Goal: Check status: Check status

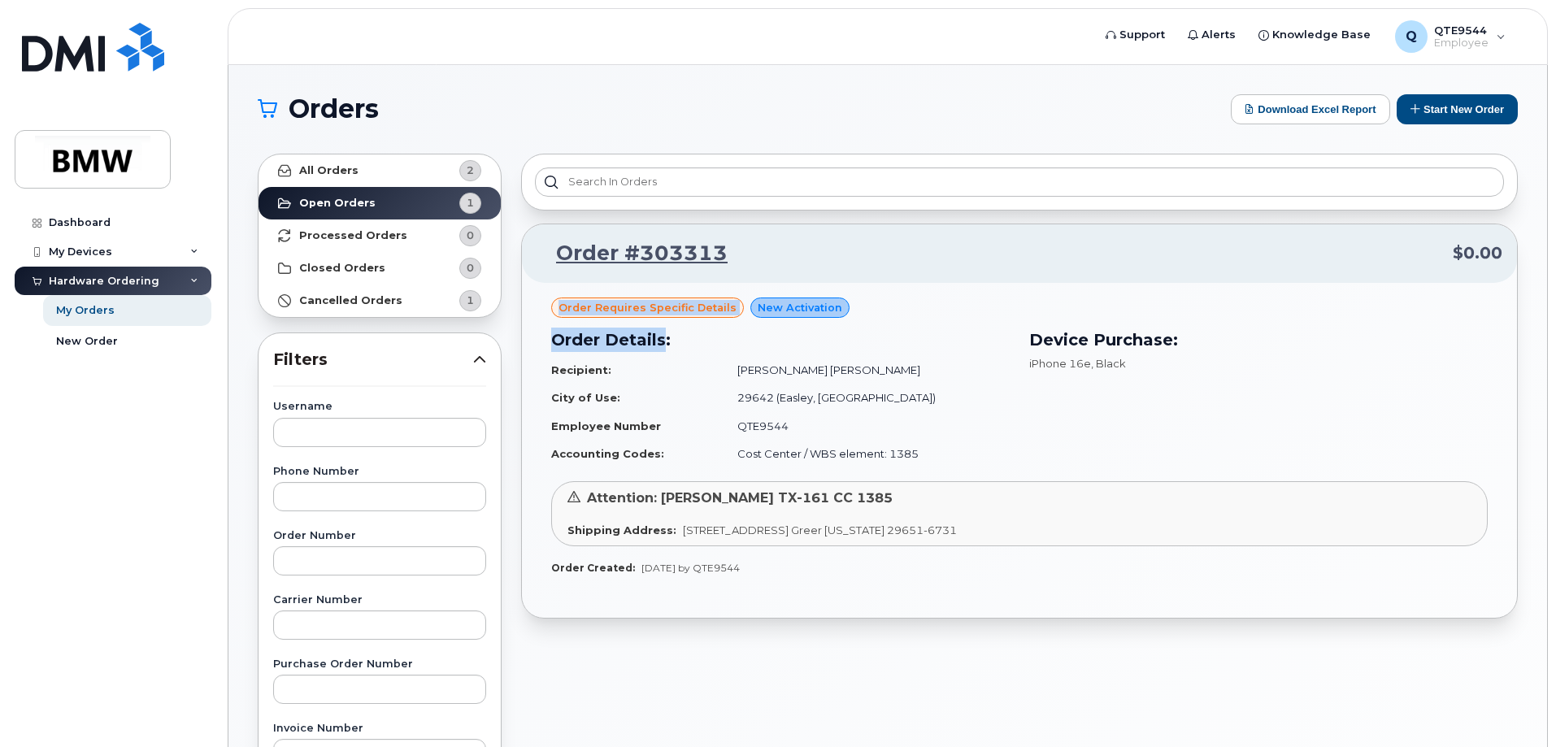
drag, startPoint x: 662, startPoint y: 328, endPoint x: 557, endPoint y: 302, distance: 108.8
click at [557, 302] on div "Order requires Specific details New Activation Order Details: Recipient: [PERSO…" at bounding box center [1019, 387] width 936 height 180
click at [628, 310] on span "Order requires Specific details" at bounding box center [647, 307] width 178 height 15
click at [631, 305] on span "Order requires Specific details" at bounding box center [647, 307] width 178 height 15
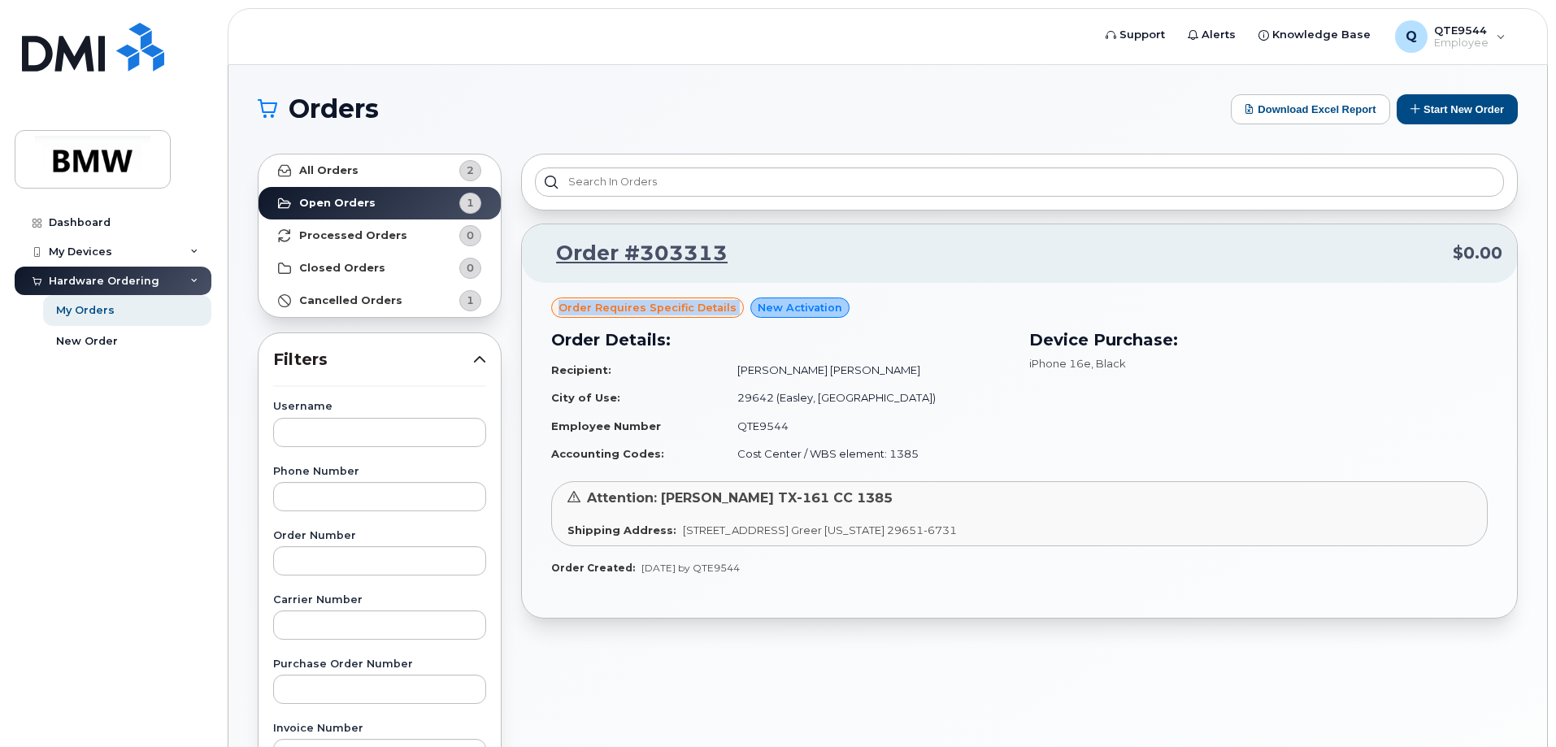
click at [631, 305] on span "Order requires Specific details" at bounding box center [647, 307] width 178 height 15
drag, startPoint x: 660, startPoint y: 367, endPoint x: 672, endPoint y: 408, distance: 43.2
click at [672, 408] on table "Recipient: [PERSON_NAME] Luna City of Use: 29642 (Easley, [GEOGRAPHIC_DATA]) Em…" at bounding box center [780, 412] width 458 height 112
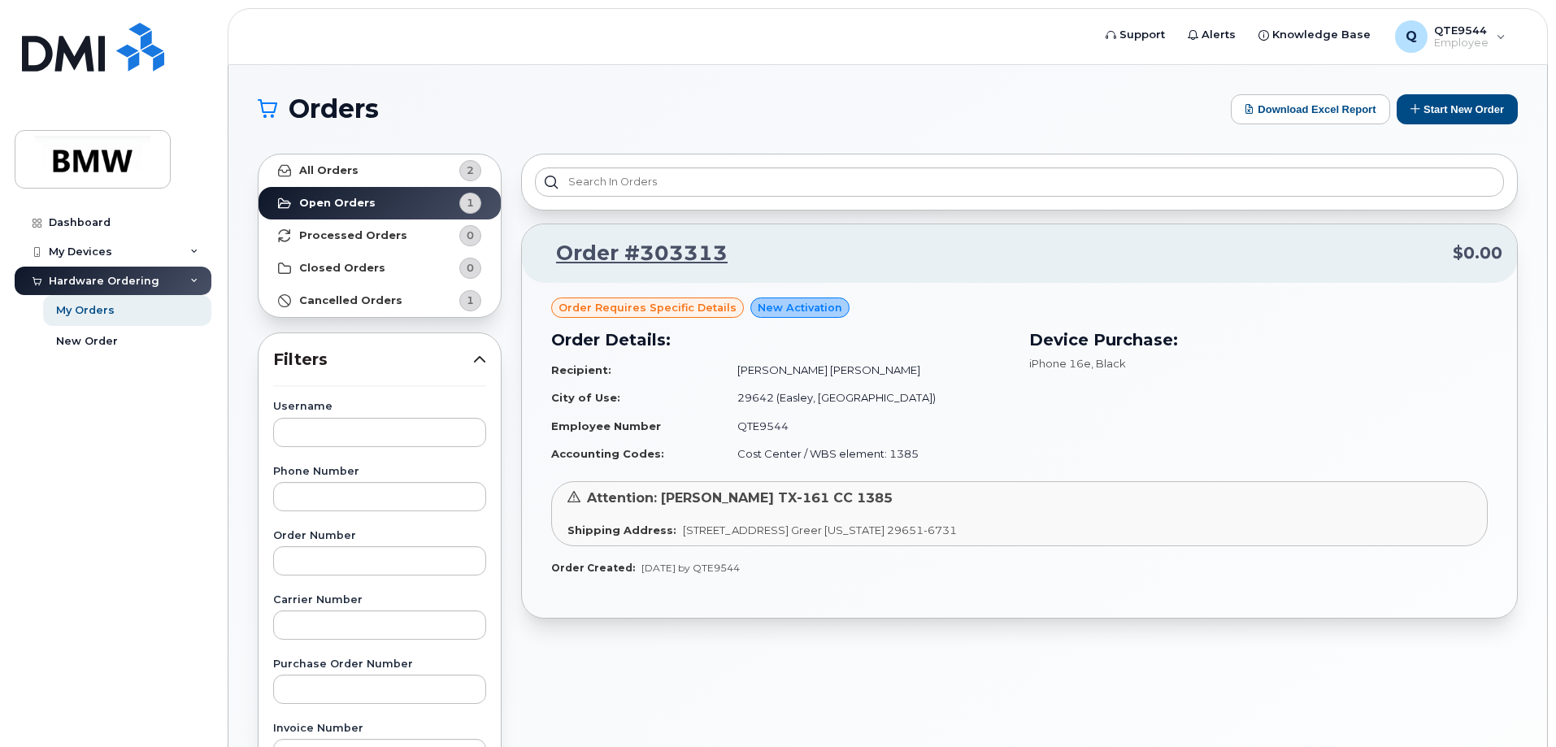
drag, startPoint x: 668, startPoint y: 578, endPoint x: 842, endPoint y: 592, distance: 174.5
click at [840, 592] on div "Order requires Specific details New Activation Order Details: Recipient: [PERSO…" at bounding box center [1019, 450] width 995 height 335
drag, startPoint x: 818, startPoint y: 422, endPoint x: 688, endPoint y: 366, distance: 140.9
click at [688, 366] on table "Recipient: [PERSON_NAME] Luna City of Use: 29642 (Easley, [GEOGRAPHIC_DATA]) Em…" at bounding box center [780, 412] width 458 height 112
click at [649, 450] on strong "Accounting Codes:" at bounding box center [607, 453] width 113 height 13
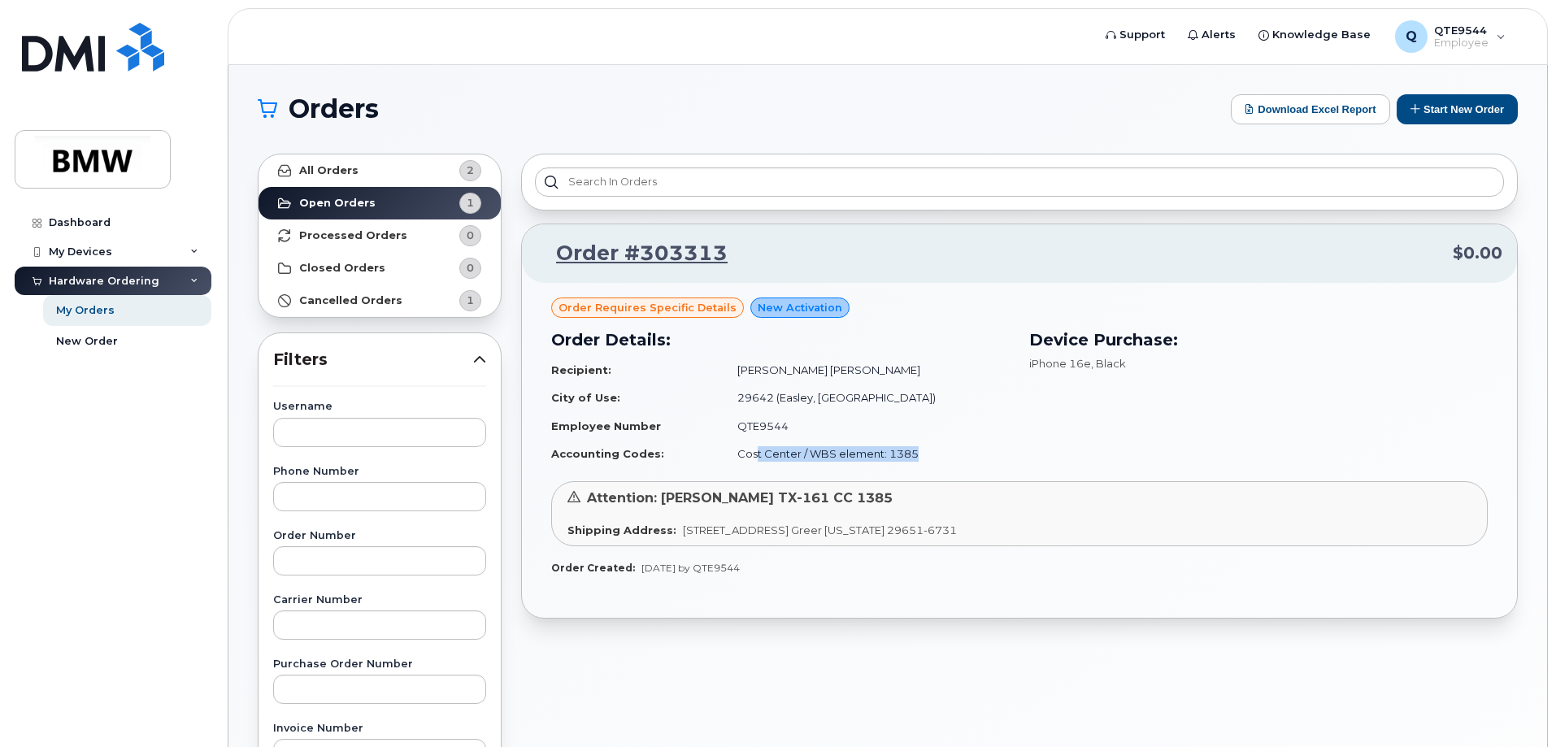
drag, startPoint x: 759, startPoint y: 440, endPoint x: 945, endPoint y: 455, distance: 186.7
click at [968, 458] on td "Cost Center / WBS element: 1385" at bounding box center [866, 454] width 287 height 28
click at [158, 221] on link "Dashboard" at bounding box center [113, 222] width 197 height 29
